Goal: Information Seeking & Learning: Learn about a topic

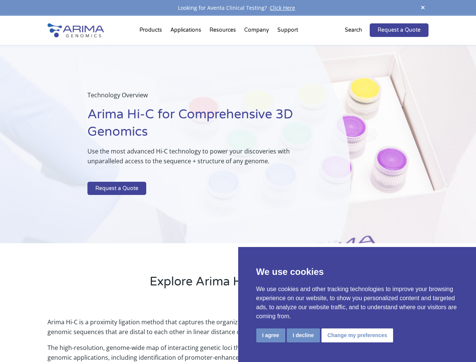
click at [238, 181] on p at bounding box center [199, 177] width 225 height 10
click at [271, 335] on button "I agree" at bounding box center [270, 335] width 29 height 14
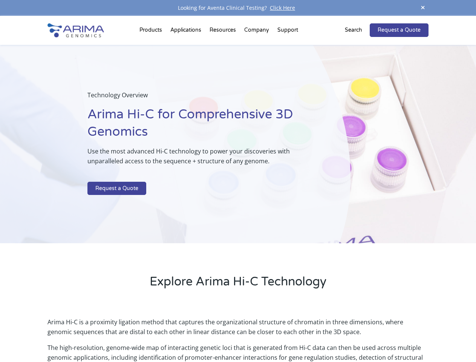
click at [303, 335] on p "Arima Hi-C is a proximity ligation method that captures the organizational stru…" at bounding box center [238, 330] width 381 height 26
click at [356, 335] on p "Arima Hi-C is a proximity ligation method that captures the organizational stru…" at bounding box center [238, 330] width 381 height 26
click at [423, 8] on span at bounding box center [422, 8] width 11 height 10
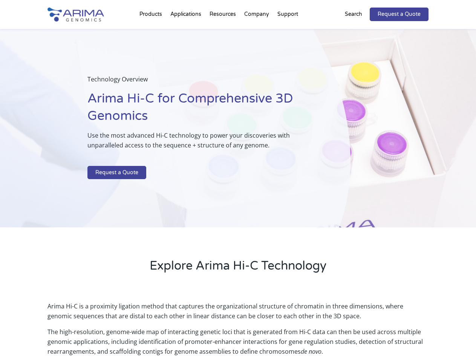
click at [238, 189] on div "Technology Overview Arima Hi-C for Comprehensive 3D Genomics Use the most advan…" at bounding box center [175, 128] width 351 height 199
click at [152, 32] on div "Technology Overview Arima Hi-C for Comprehensive 3D Genomics Use the most advan…" at bounding box center [175, 128] width 351 height 199
click at [224, 32] on div "Technology Overview Arima Hi-C for Comprehensive 3D Genomics Use the most advan…" at bounding box center [175, 128] width 351 height 199
click at [257, 32] on div "Technology Overview Arima Hi-C for Comprehensive 3D Genomics Use the most advan…" at bounding box center [175, 128] width 351 height 199
click at [288, 32] on div "Technology Overview Arima Hi-C for Comprehensive 3D Genomics Use the most advan…" at bounding box center [175, 128] width 351 height 199
